Goal: Entertainment & Leisure: Consume media (video, audio)

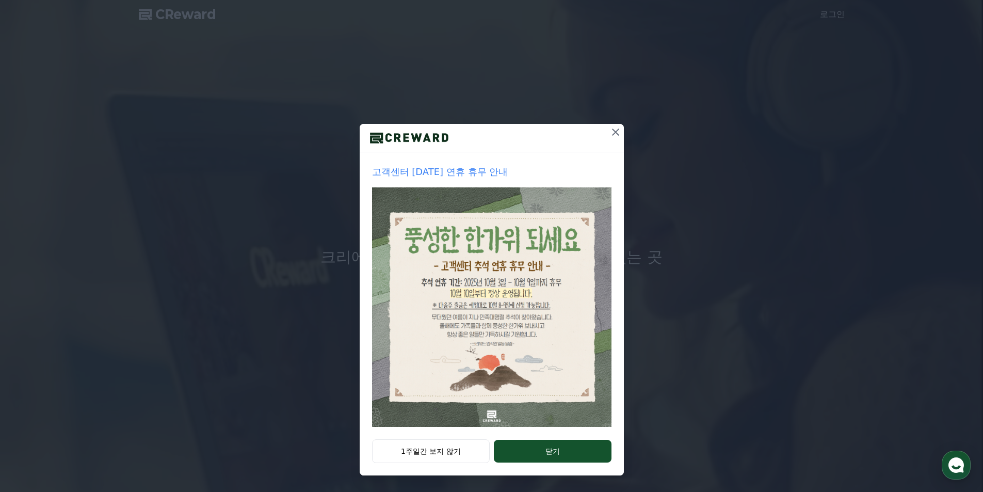
click at [614, 133] on icon at bounding box center [615, 132] width 12 height 12
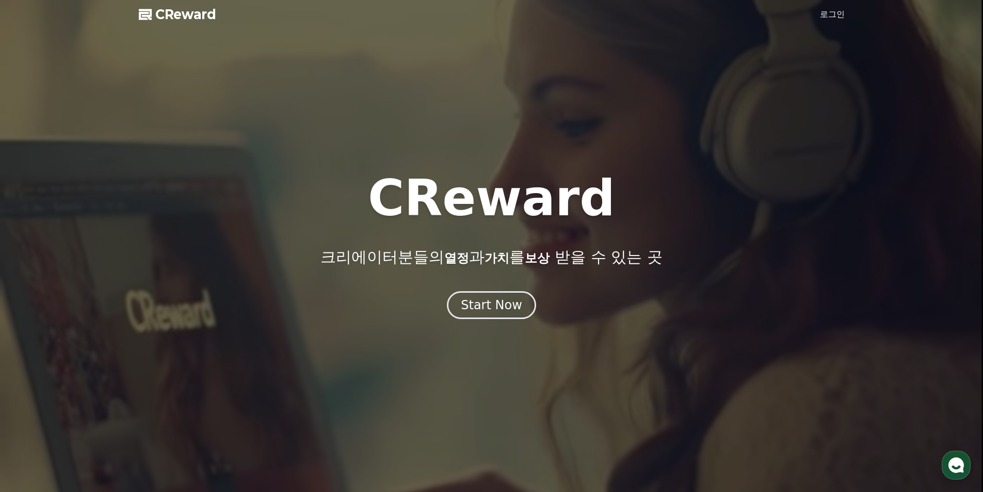
click at [837, 12] on link "로그인" at bounding box center [832, 14] width 25 height 12
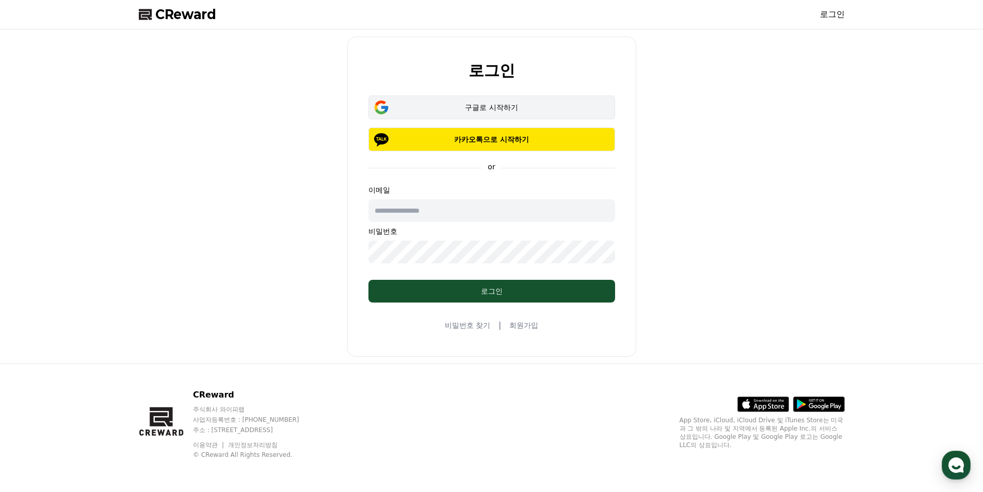
click at [484, 107] on div "구글로 시작하기" at bounding box center [491, 107] width 217 height 10
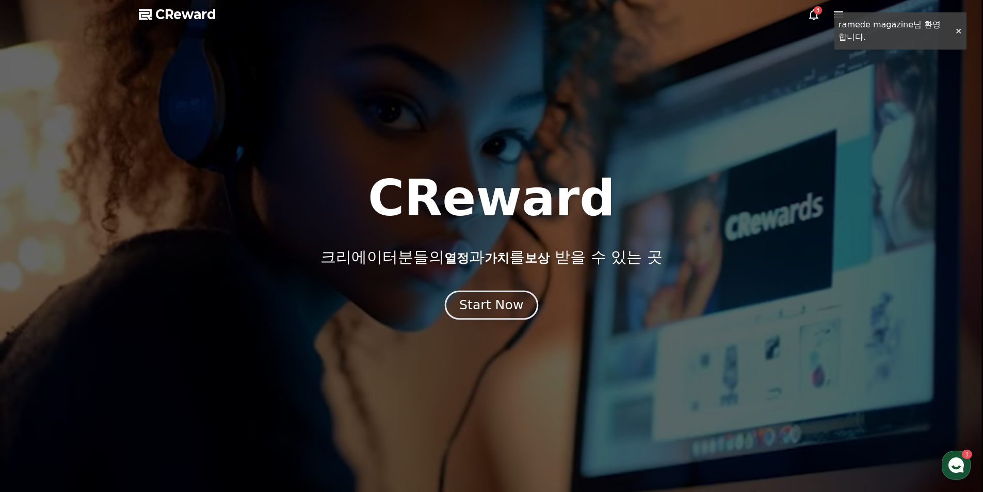
click at [496, 307] on div "Start Now" at bounding box center [491, 305] width 64 height 18
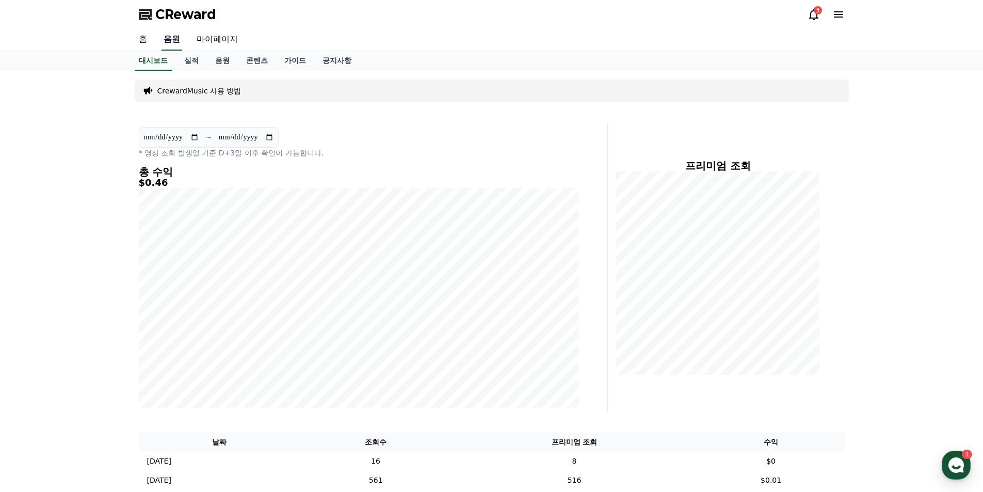
click at [170, 39] on link "음원" at bounding box center [171, 40] width 21 height 22
click at [221, 61] on link "음원" at bounding box center [222, 61] width 31 height 20
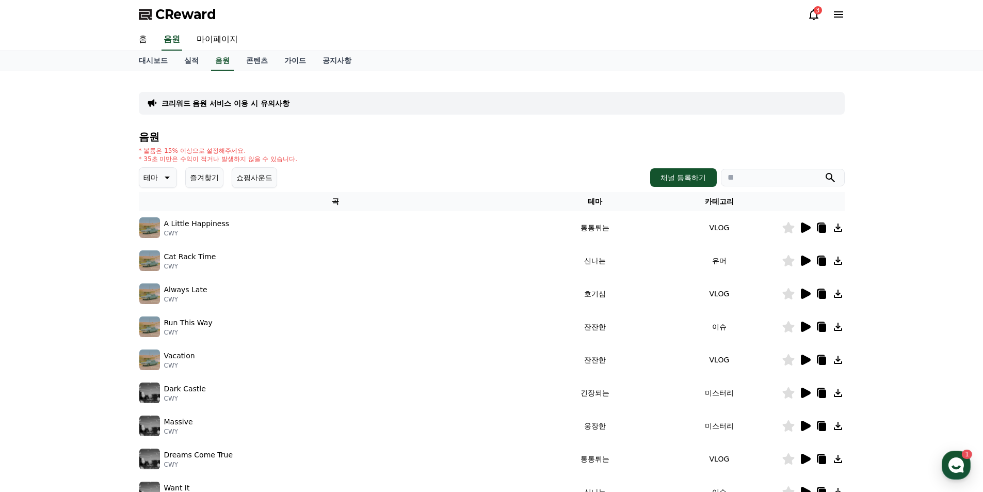
click at [168, 176] on icon at bounding box center [167, 177] width 5 height 3
click at [150, 245] on button "잔잔한" at bounding box center [155, 246] width 30 height 23
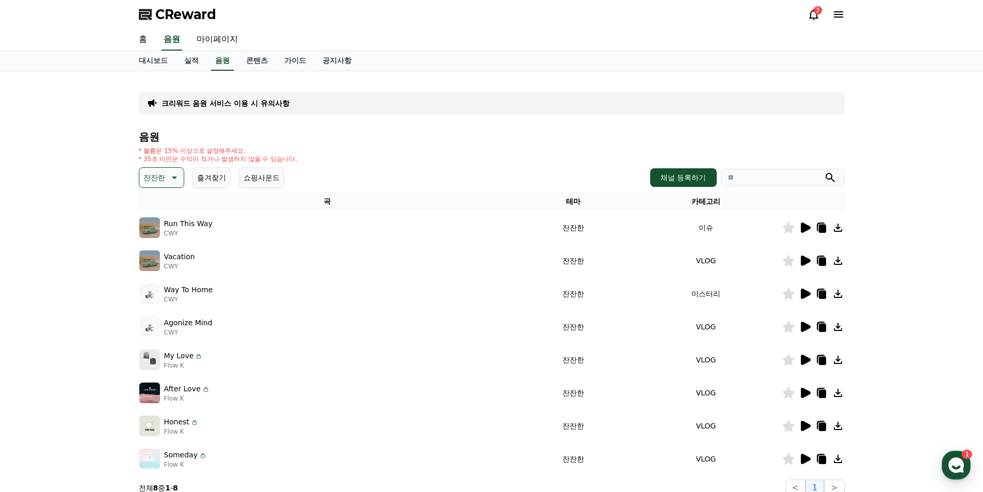
click at [803, 228] on icon at bounding box center [806, 227] width 10 height 10
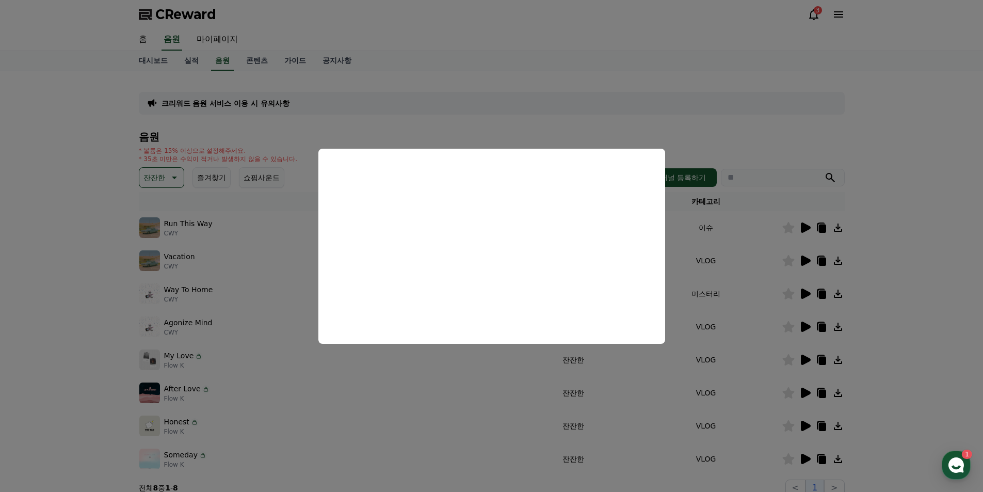
click at [482, 125] on button "close modal" at bounding box center [491, 246] width 983 height 492
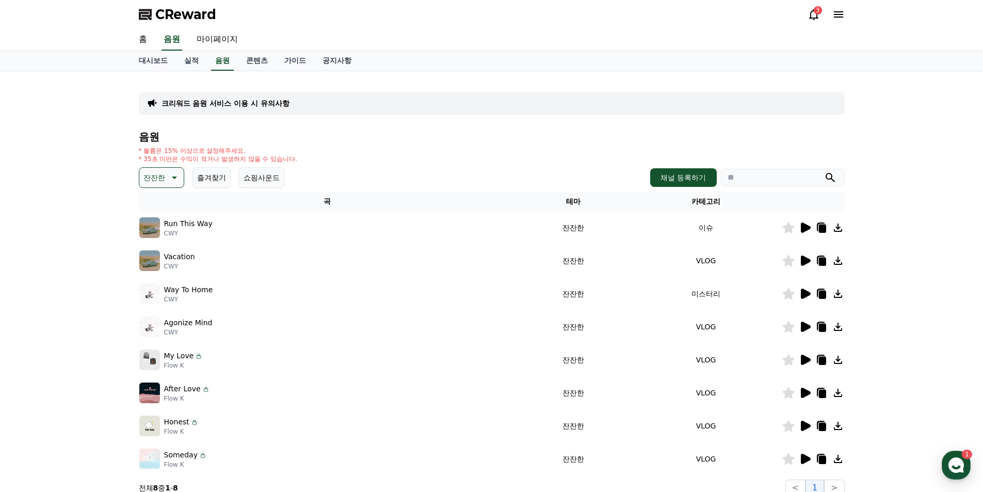
click at [172, 176] on icon at bounding box center [173, 177] width 12 height 12
click at [156, 221] on button "슬픈" at bounding box center [151, 219] width 23 height 23
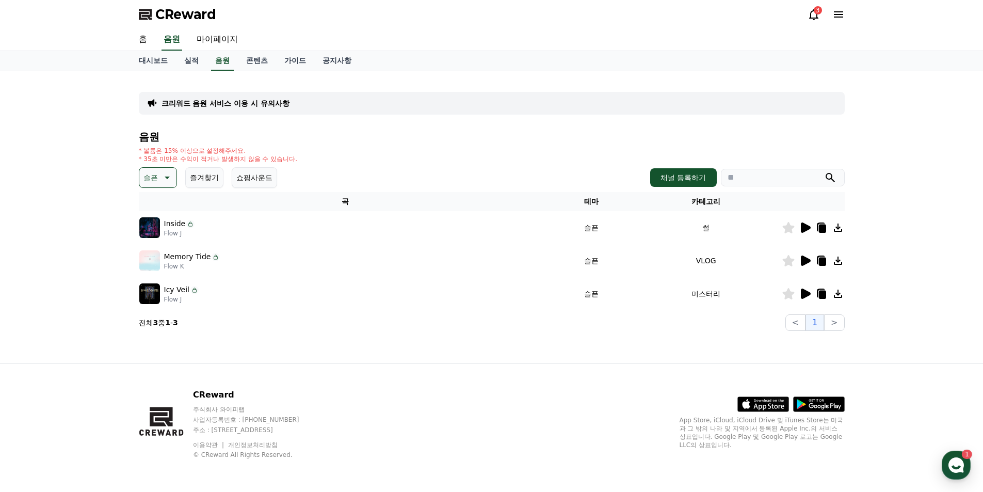
click at [809, 226] on icon at bounding box center [806, 227] width 10 height 10
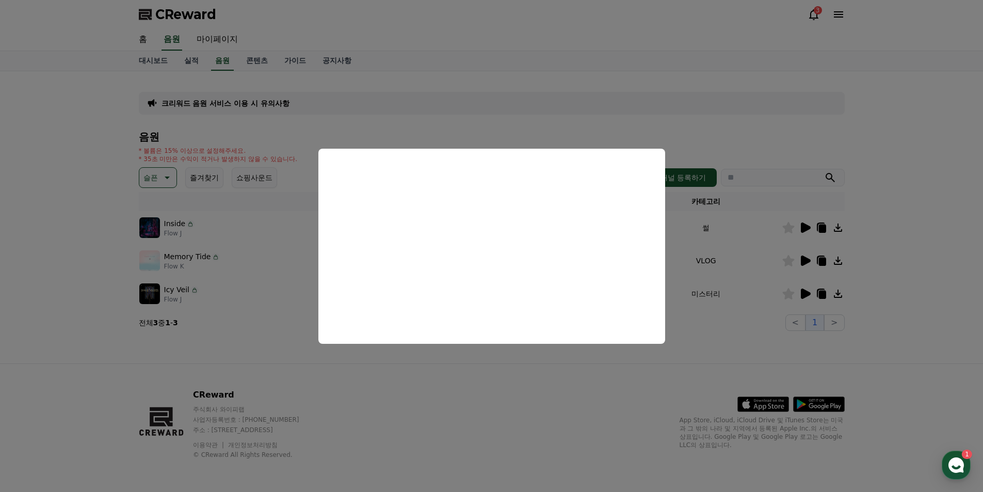
click at [618, 85] on button "close modal" at bounding box center [491, 246] width 983 height 492
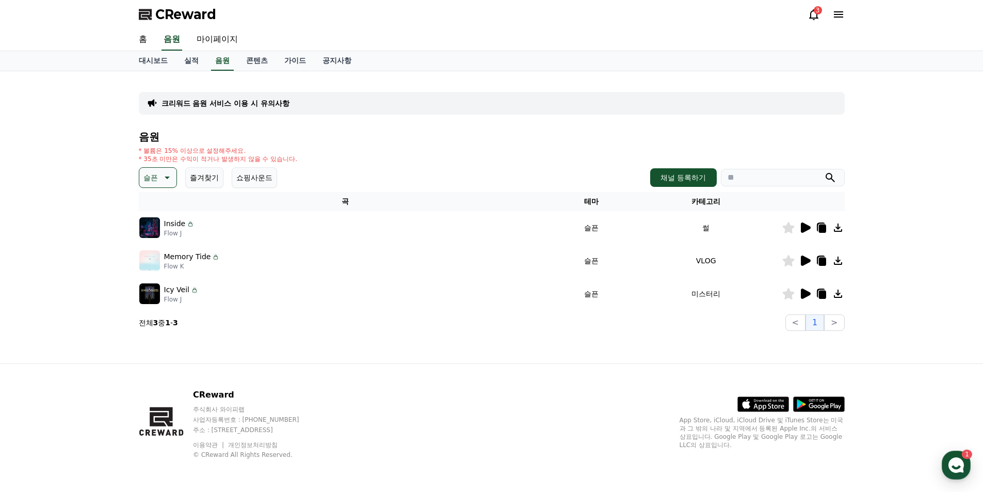
click at [804, 261] on icon at bounding box center [806, 260] width 10 height 10
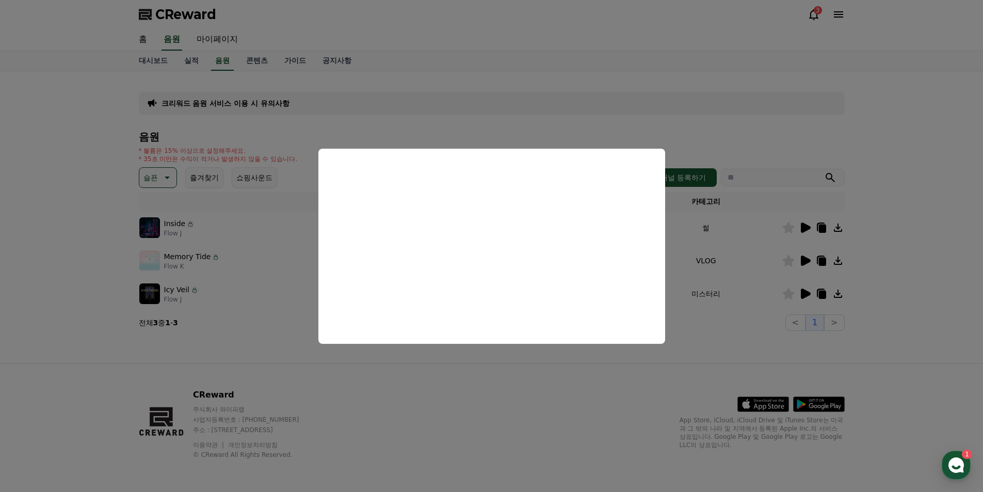
click at [478, 382] on button "close modal" at bounding box center [491, 246] width 983 height 492
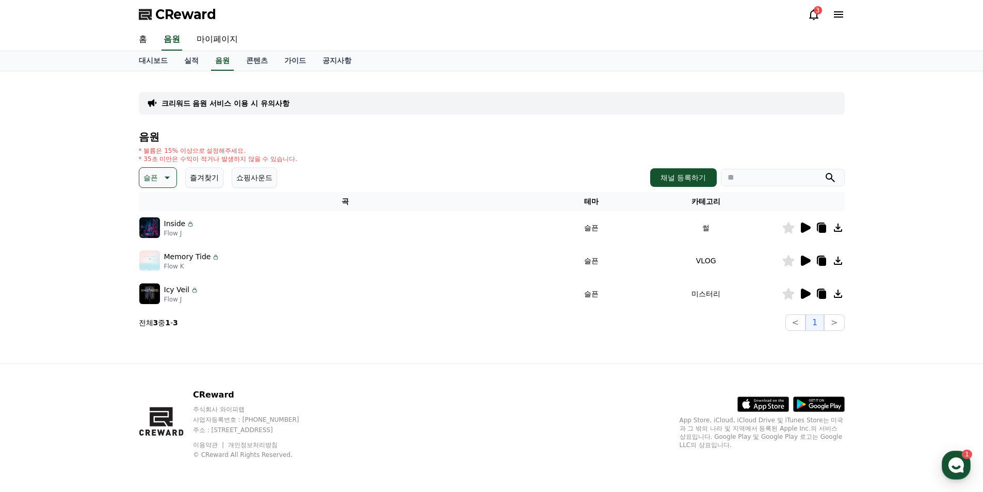
click at [803, 293] on icon at bounding box center [806, 293] width 10 height 10
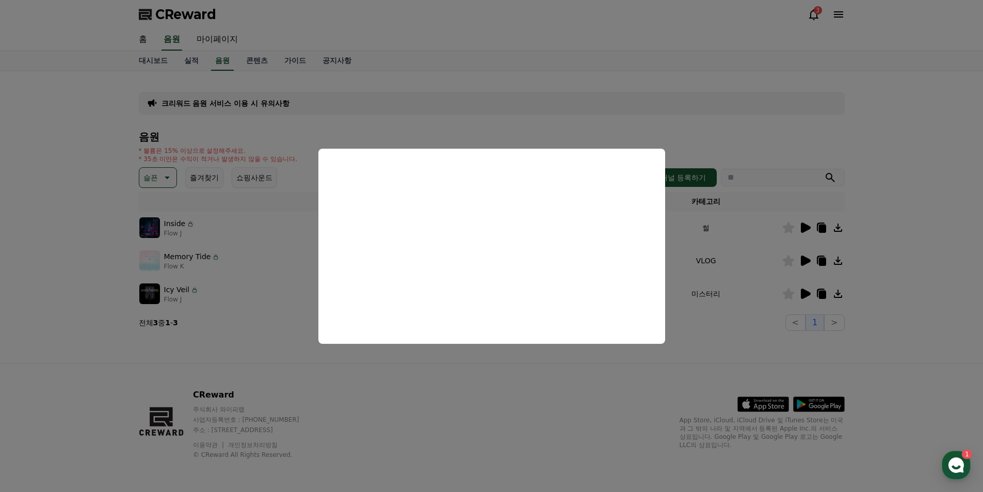
click at [569, 124] on button "close modal" at bounding box center [491, 246] width 983 height 492
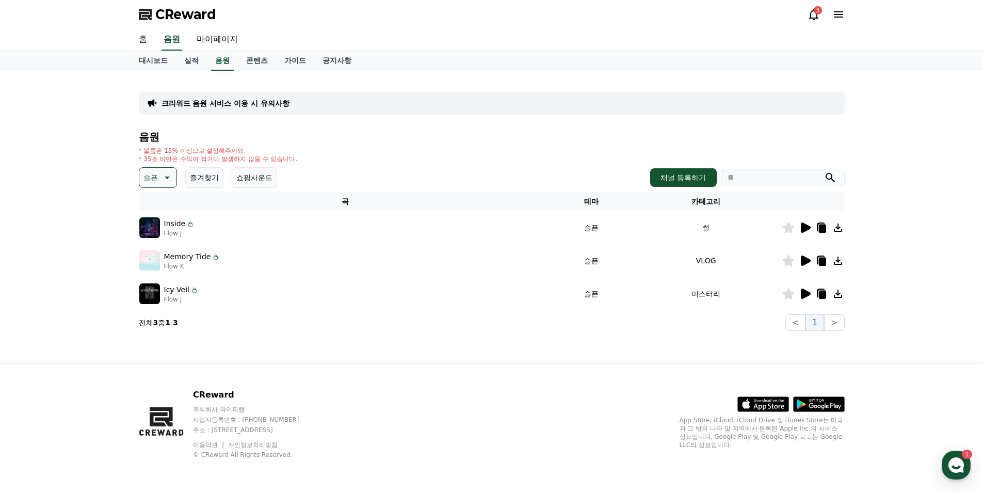
click at [166, 176] on icon at bounding box center [166, 177] width 12 height 12
click at [154, 235] on button "잔잔한" at bounding box center [155, 233] width 30 height 23
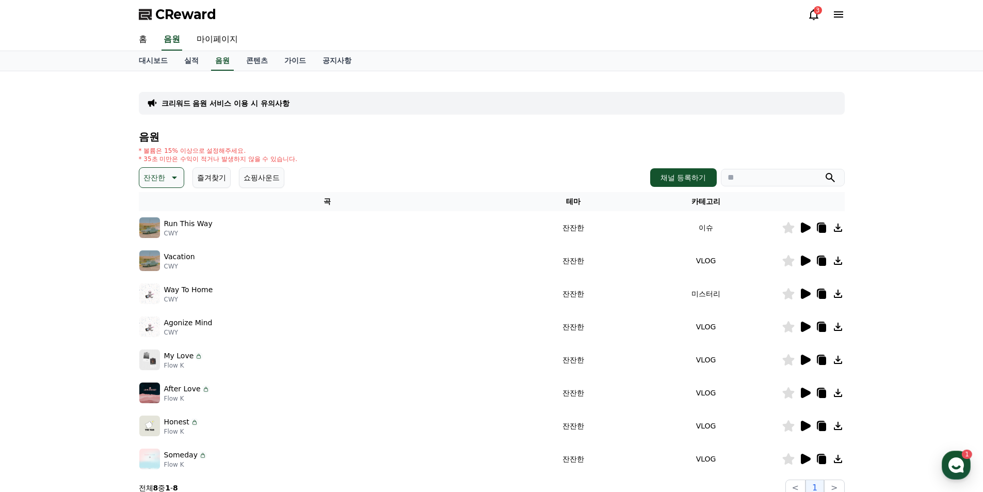
click at [803, 360] on icon at bounding box center [806, 359] width 10 height 10
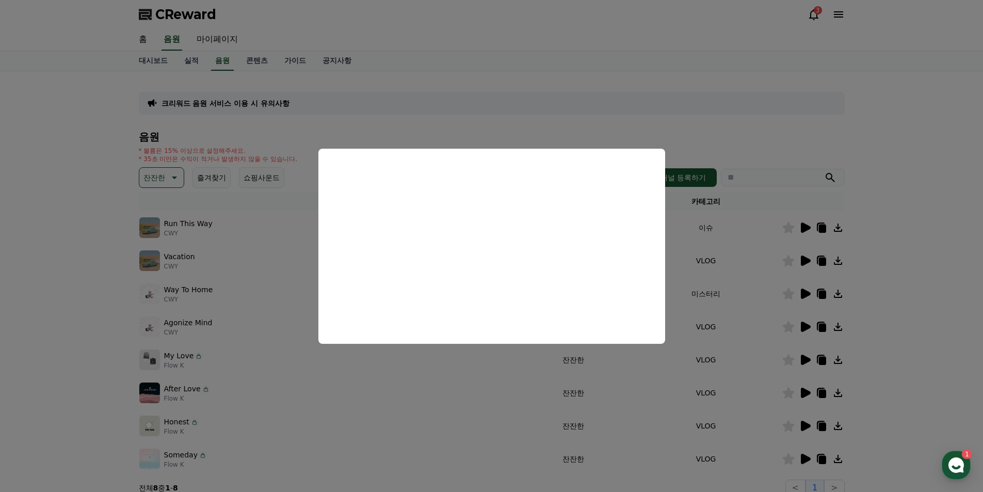
click at [640, 101] on button "close modal" at bounding box center [491, 246] width 983 height 492
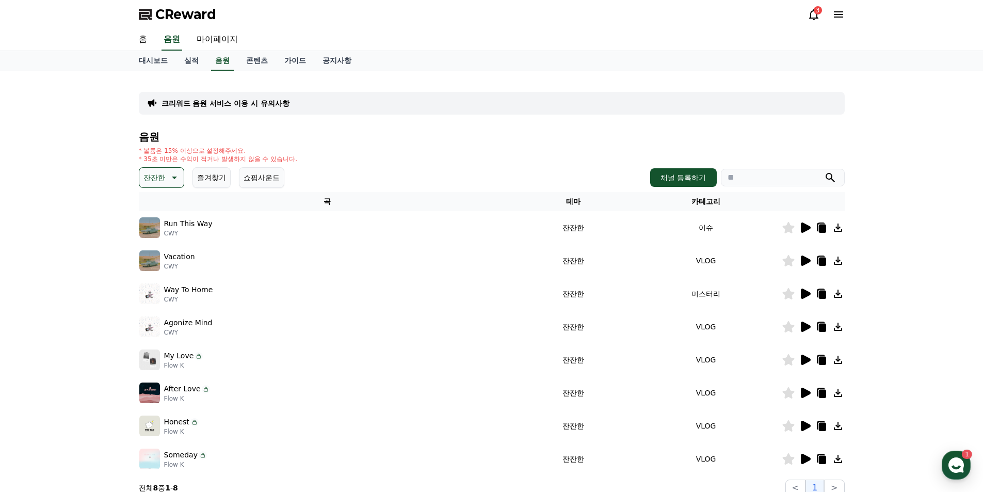
scroll to position [52, 0]
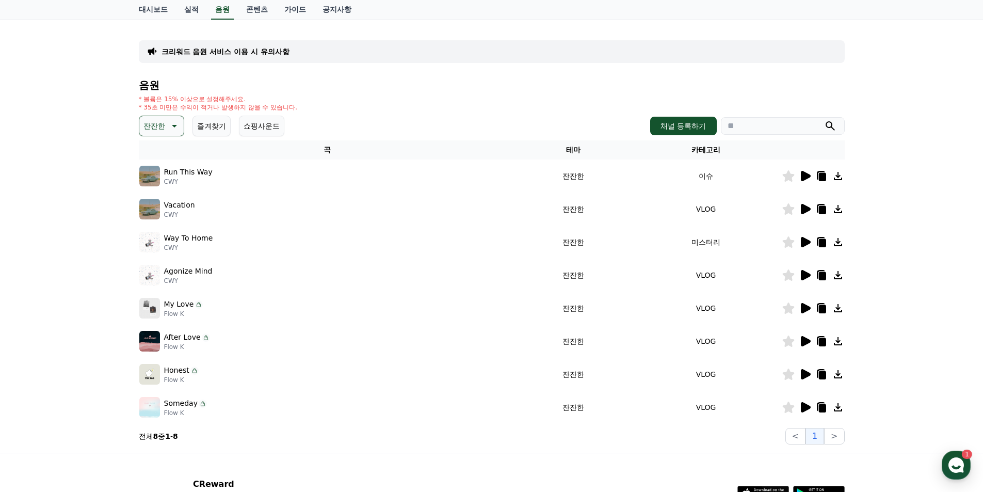
click at [802, 408] on icon at bounding box center [806, 407] width 10 height 10
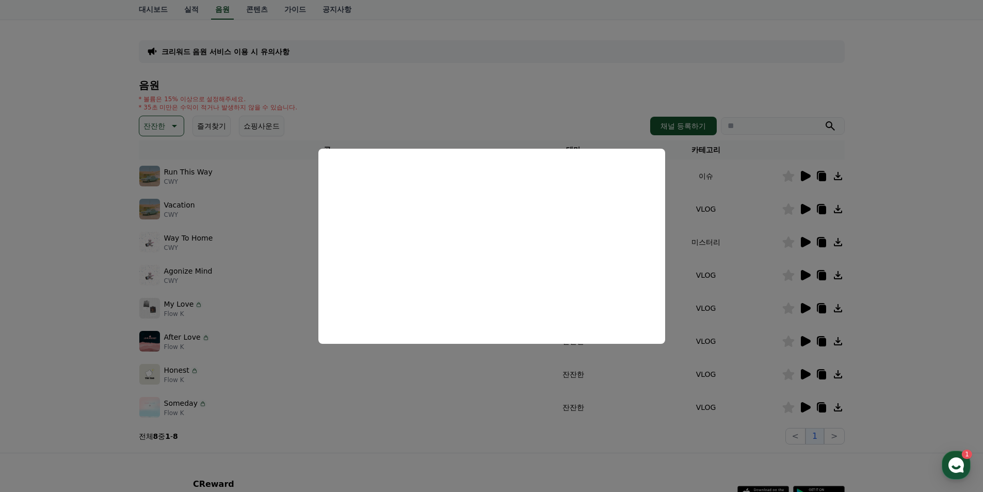
click at [92, 417] on button "close modal" at bounding box center [491, 246] width 983 height 492
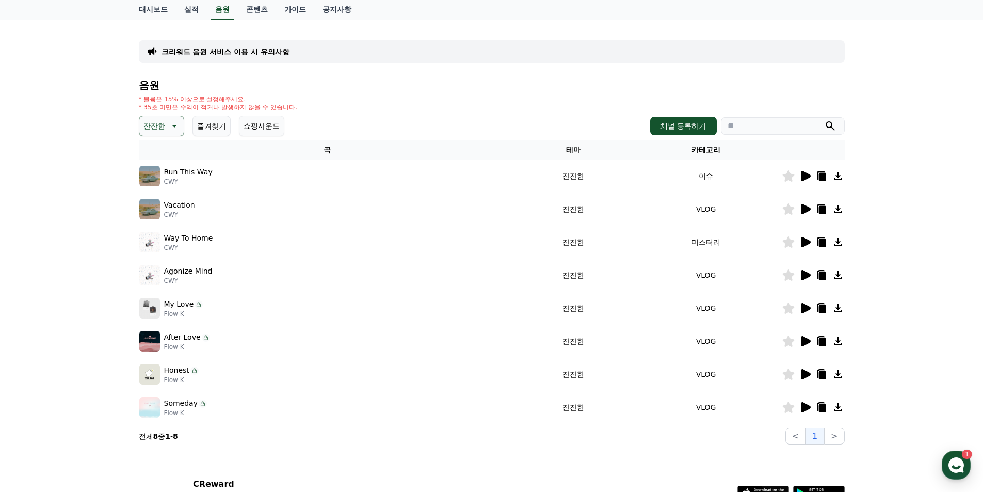
click at [824, 406] on icon at bounding box center [821, 408] width 7 height 8
